Goal: Information Seeking & Learning: Learn about a topic

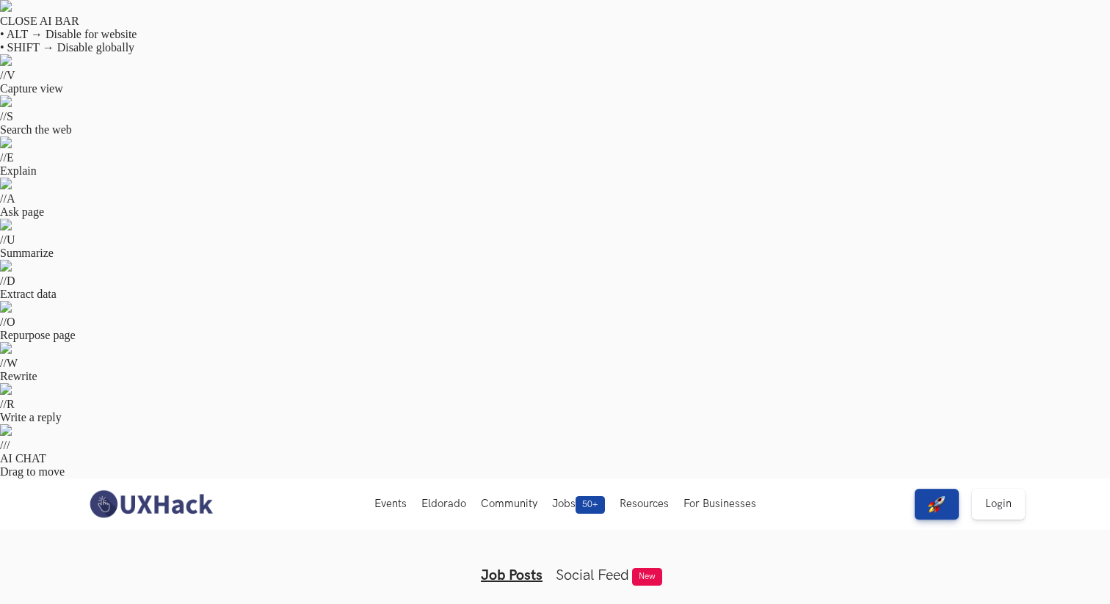
click at [342, 543] on ul "Job Posts Social Feed New" at bounding box center [555, 563] width 564 height 41
click at [397, 559] on span "Whatsapp" at bounding box center [393, 565] width 50 height 12
click at [565, 566] on p "Check out some interesting nuggets from us @UXHack. Apart from important update…" at bounding box center [669, 584] width 330 height 37
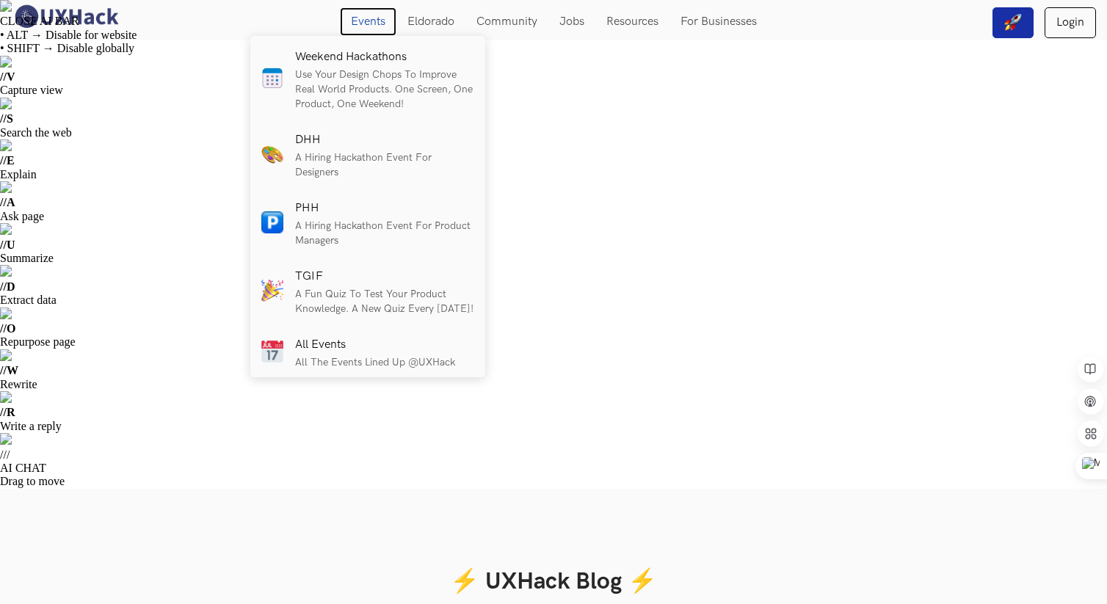
click at [366, 23] on link "Events" at bounding box center [368, 21] width 57 height 29
click at [362, 22] on link "Events" at bounding box center [368, 21] width 57 height 29
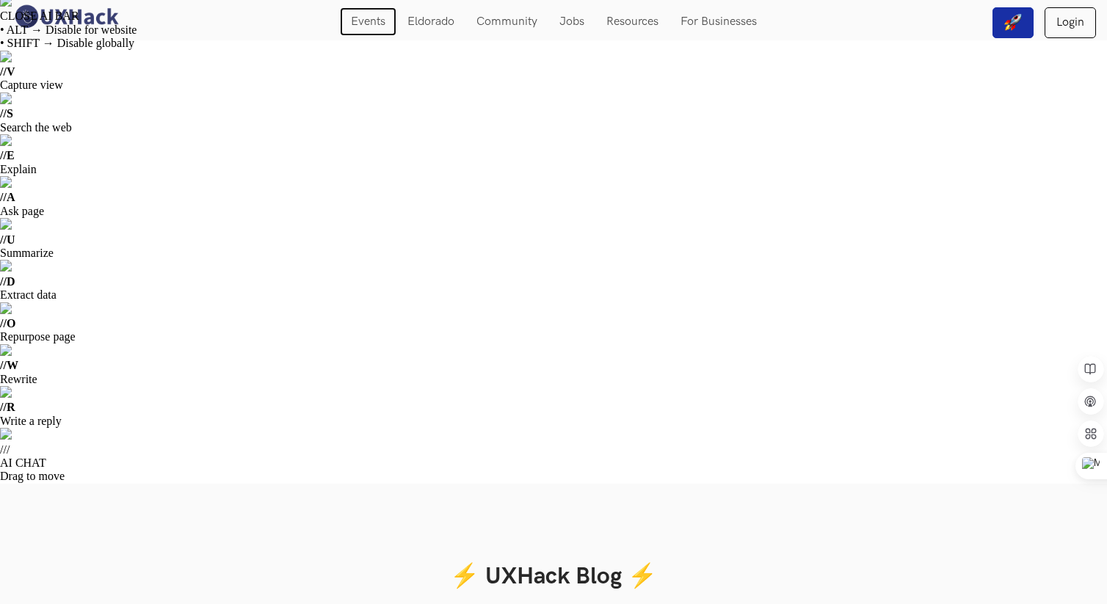
scroll to position [6, 0]
